Goal: Task Accomplishment & Management: Use online tool/utility

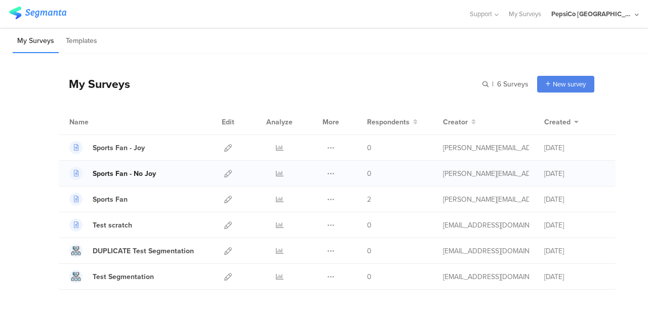
click at [133, 171] on div "Sports Fan - No Joy" at bounding box center [124, 173] width 63 height 11
click at [224, 174] on icon at bounding box center [228, 174] width 8 height 8
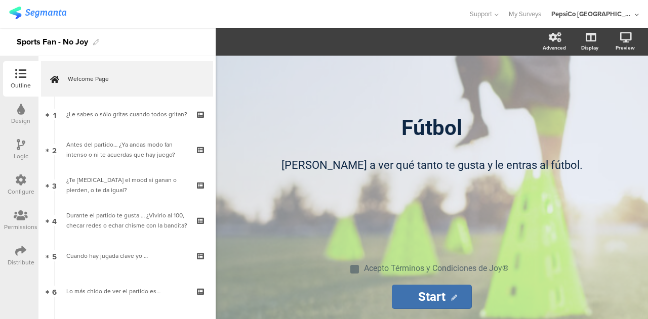
click at [25, 182] on icon at bounding box center [20, 180] width 11 height 11
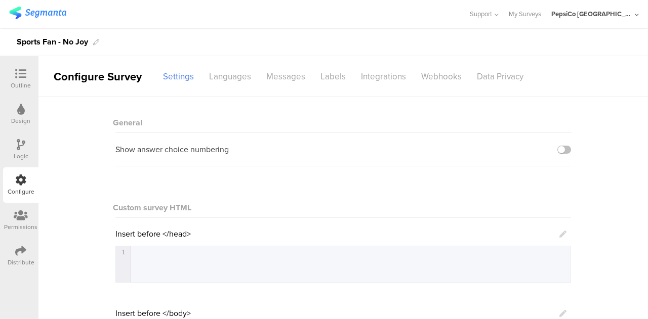
click at [21, 254] on icon at bounding box center [20, 250] width 11 height 11
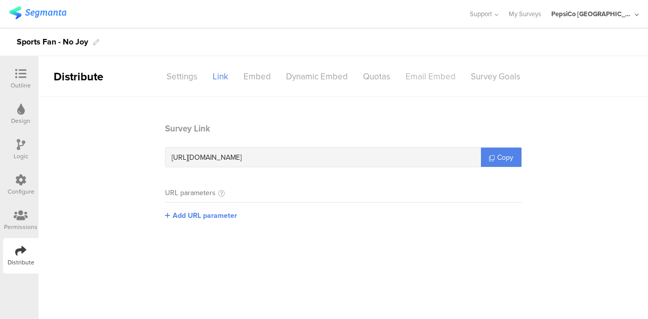
click at [423, 76] on div "Email Embed" at bounding box center [430, 77] width 65 height 18
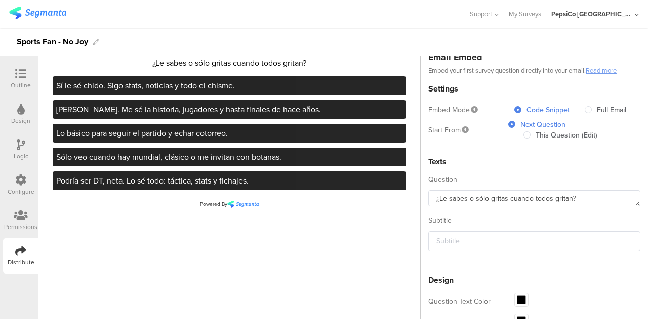
scroll to position [58, 0]
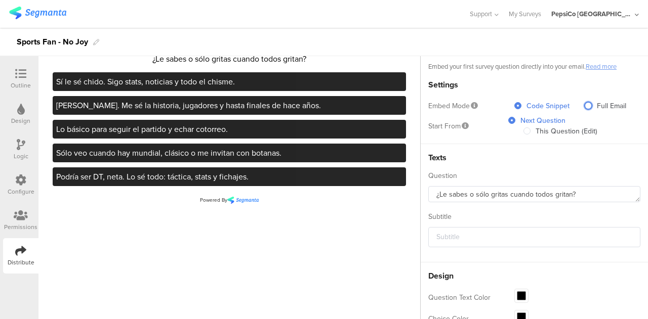
click at [584, 108] on span at bounding box center [587, 105] width 7 height 7
click at [584, 108] on input "Full Email" at bounding box center [587, 106] width 7 height 9
radio input "true"
radio input "false"
radio input "true"
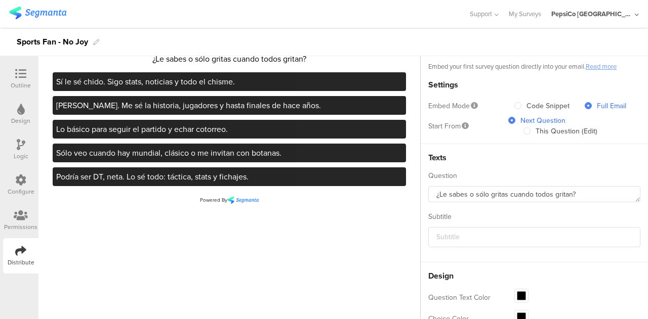
scroll to position [132, 0]
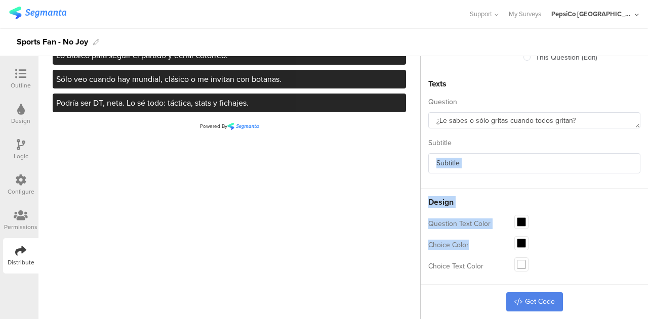
drag, startPoint x: 484, startPoint y: 178, endPoint x: 578, endPoint y: 237, distance: 111.4
click at [578, 237] on section "Email Embed Embed your first survey question directly into your email. Read mor…" at bounding box center [533, 143] width 227 height 357
click at [578, 237] on div "Choice Color rgba(0, 0, 0, 1) Clear OK" at bounding box center [534, 244] width 212 height 21
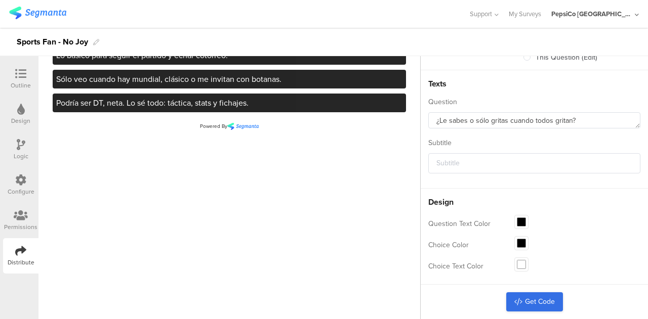
click at [537, 292] on link "Get Code" at bounding box center [534, 301] width 57 height 19
